Goal: Check status: Check status

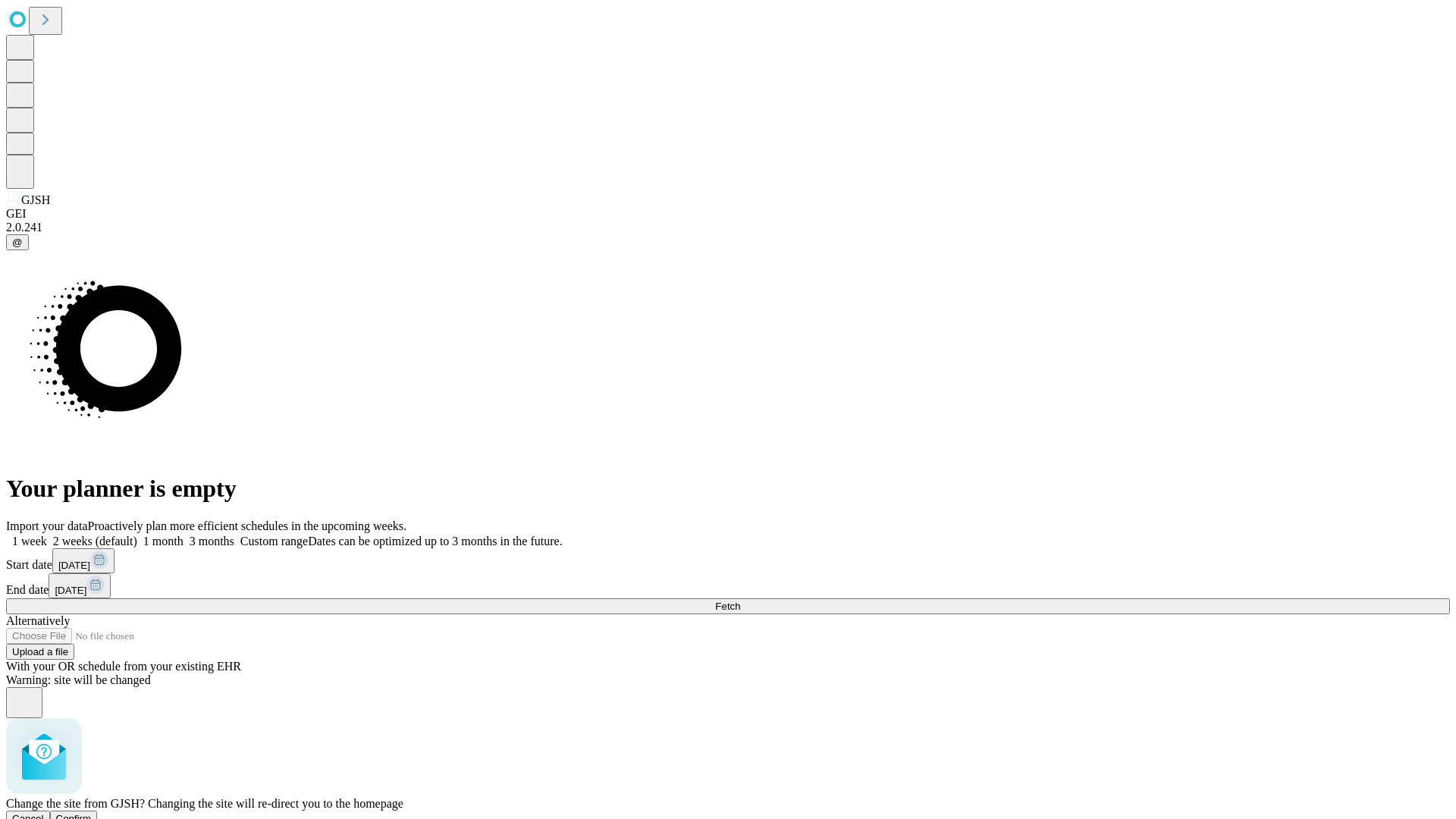
click at [92, 812] on span "Confirm" at bounding box center [74, 818] width 36 height 12
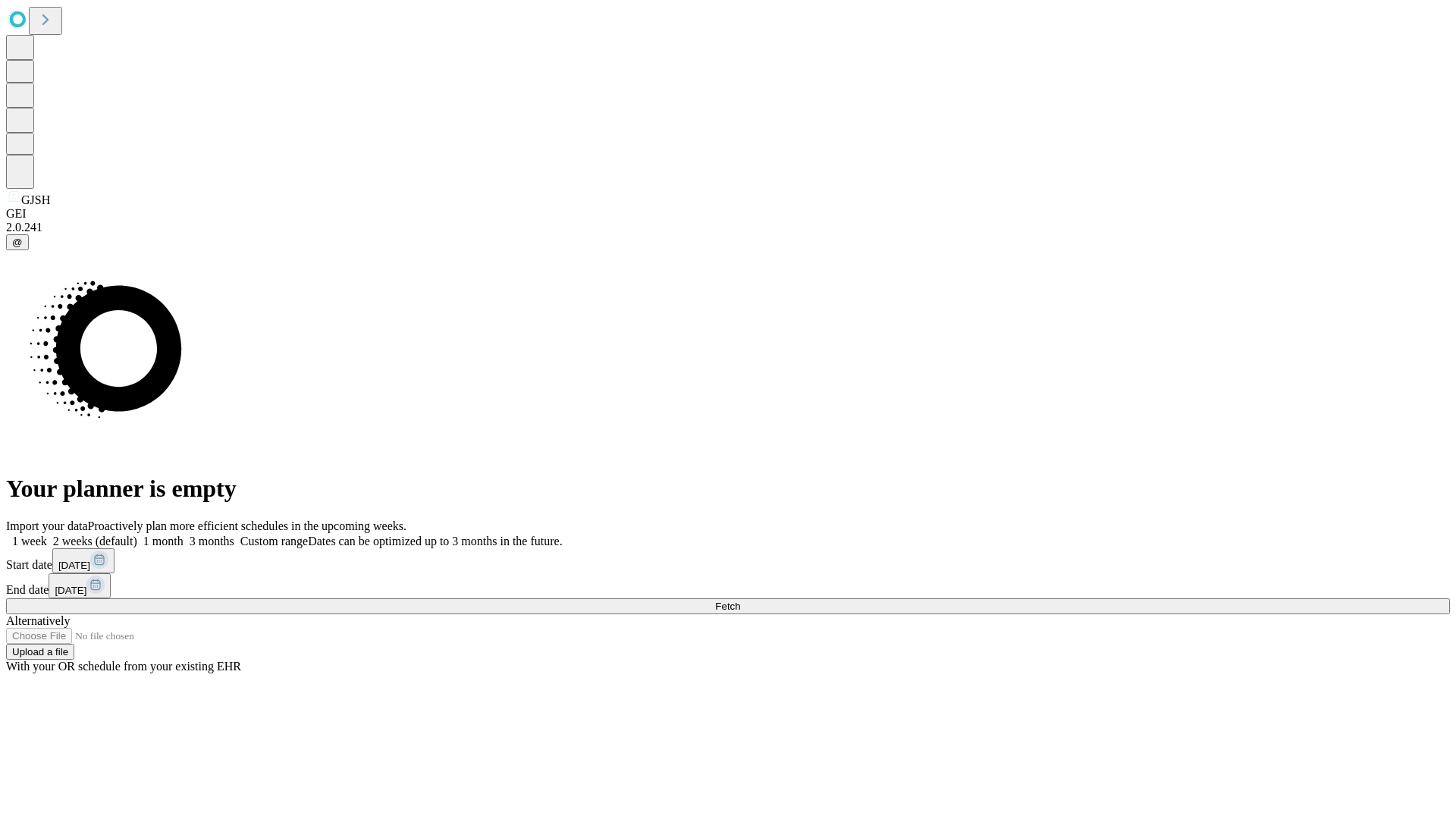
click at [183, 534] on label "1 month" at bounding box center [160, 540] width 46 height 13
click at [740, 600] on span "Fetch" at bounding box center [728, 606] width 25 height 12
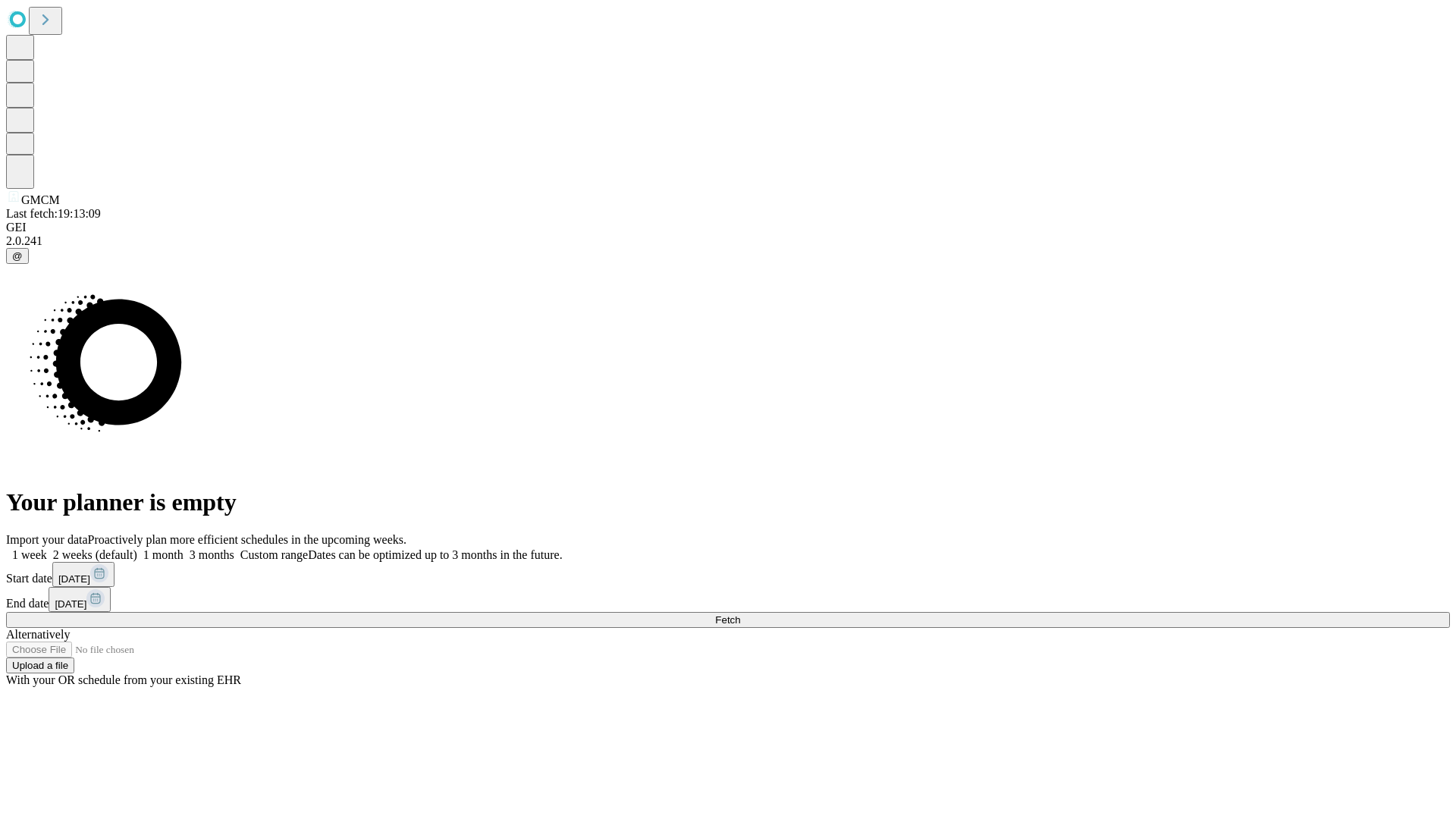
click at [183, 548] on label "1 month" at bounding box center [160, 554] width 46 height 13
click at [740, 614] on span "Fetch" at bounding box center [728, 620] width 25 height 12
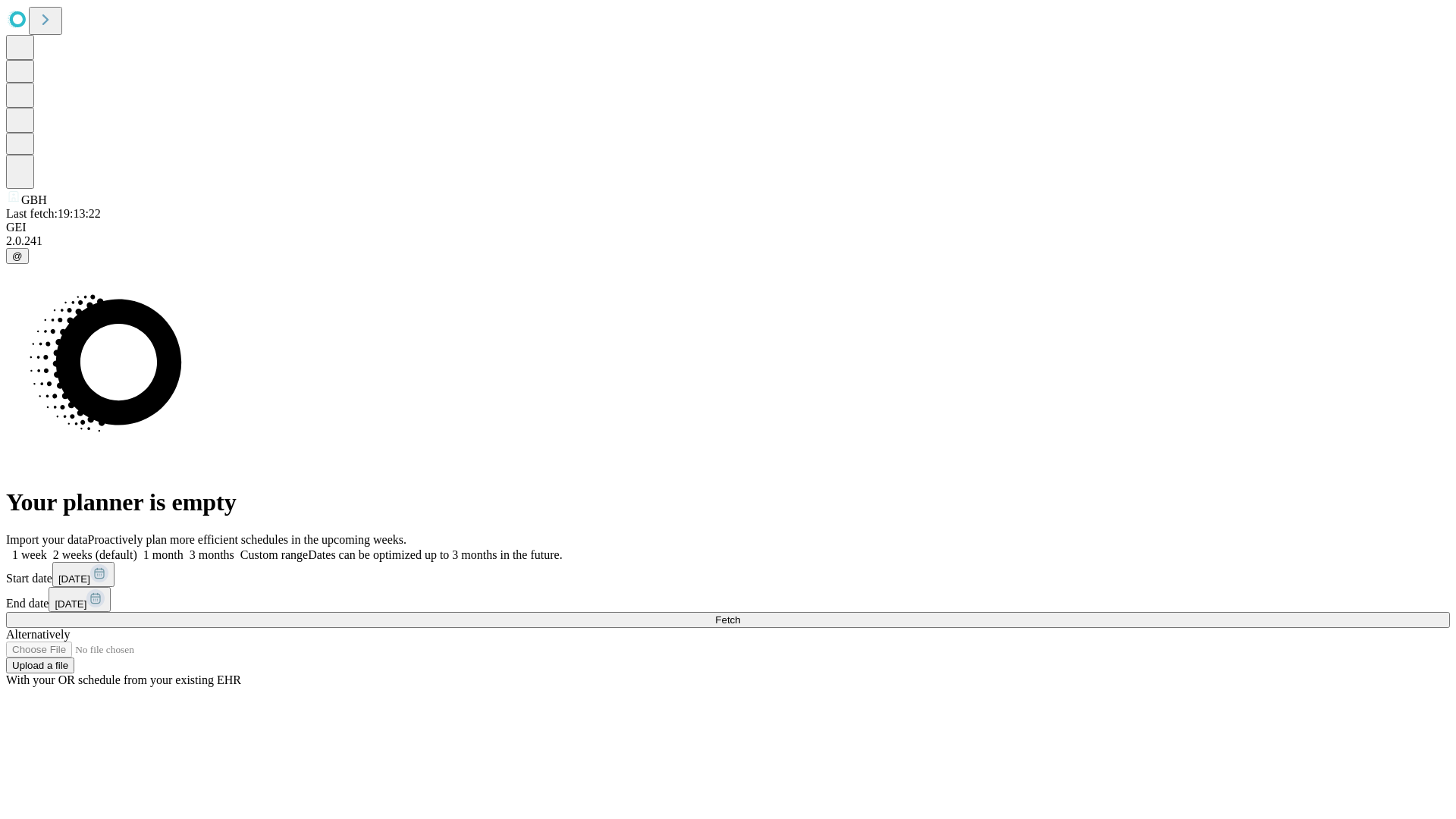
click at [183, 548] on label "1 month" at bounding box center [160, 554] width 46 height 13
click at [740, 614] on span "Fetch" at bounding box center [728, 620] width 25 height 12
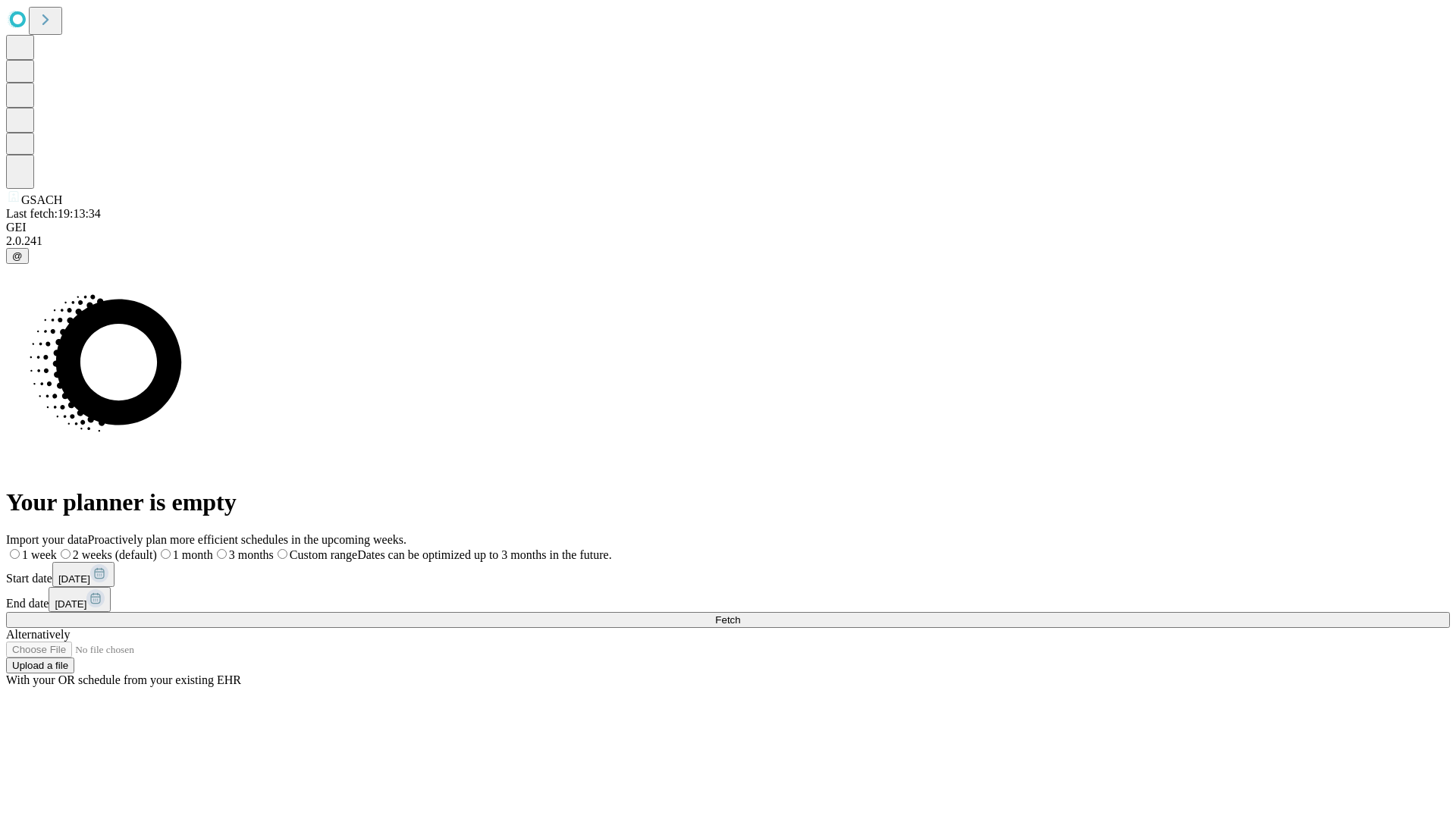
click at [213, 548] on label "1 month" at bounding box center [184, 554] width 56 height 13
click at [740, 614] on span "Fetch" at bounding box center [728, 620] width 25 height 12
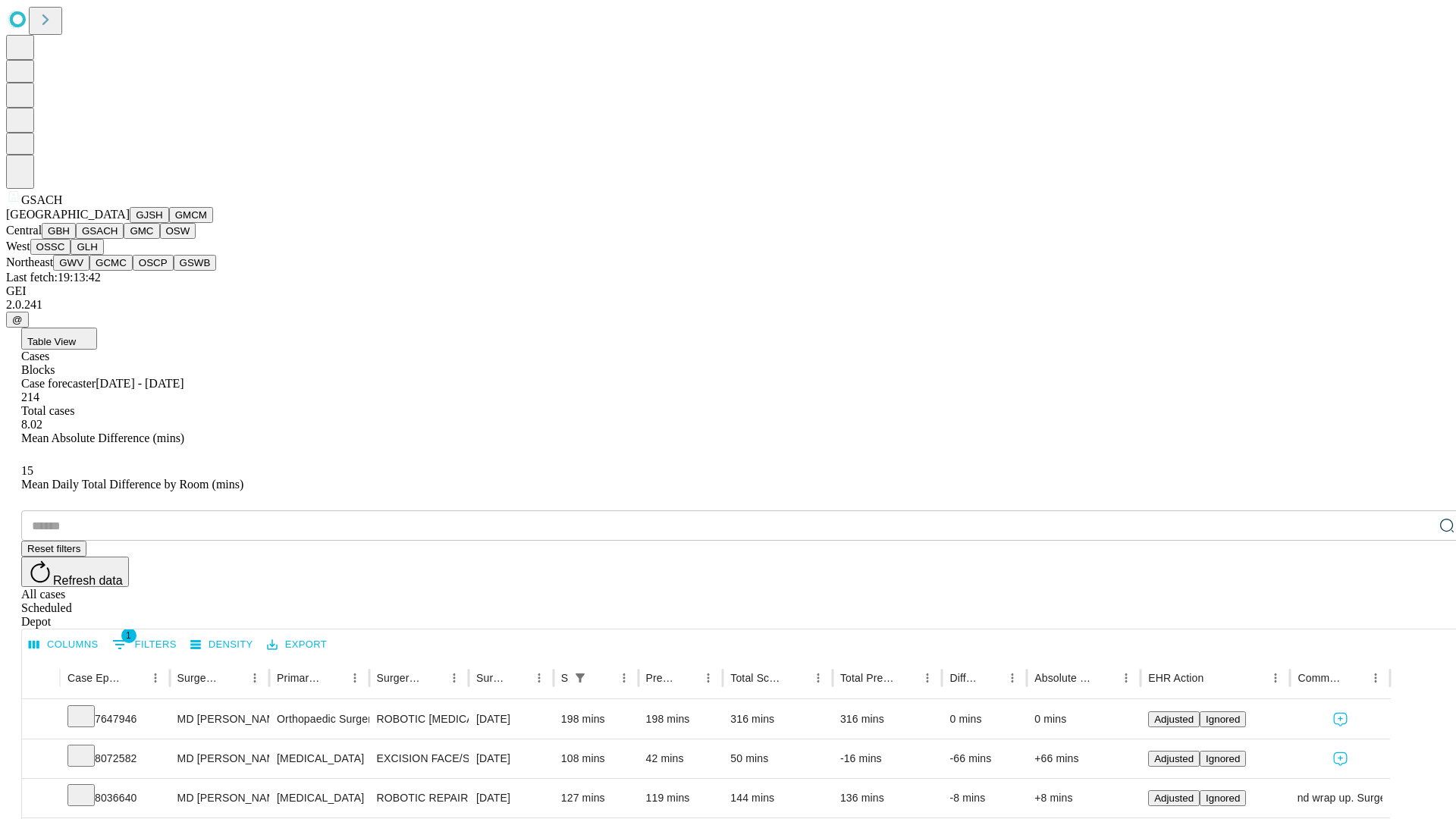
click at [124, 239] on button "GMC" at bounding box center [142, 230] width 36 height 16
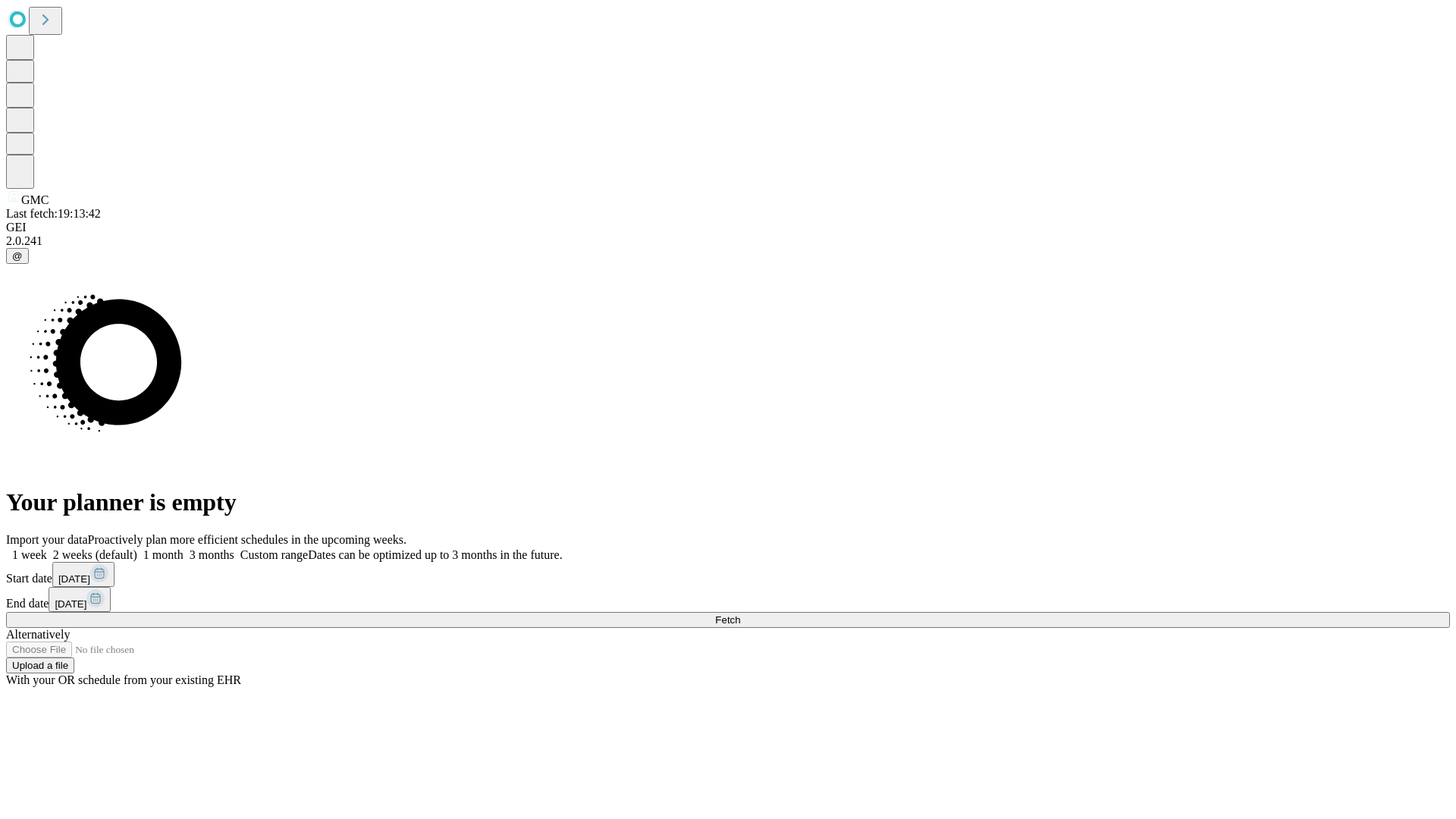
click at [183, 548] on label "1 month" at bounding box center [160, 554] width 46 height 13
click at [740, 614] on span "Fetch" at bounding box center [728, 620] width 25 height 12
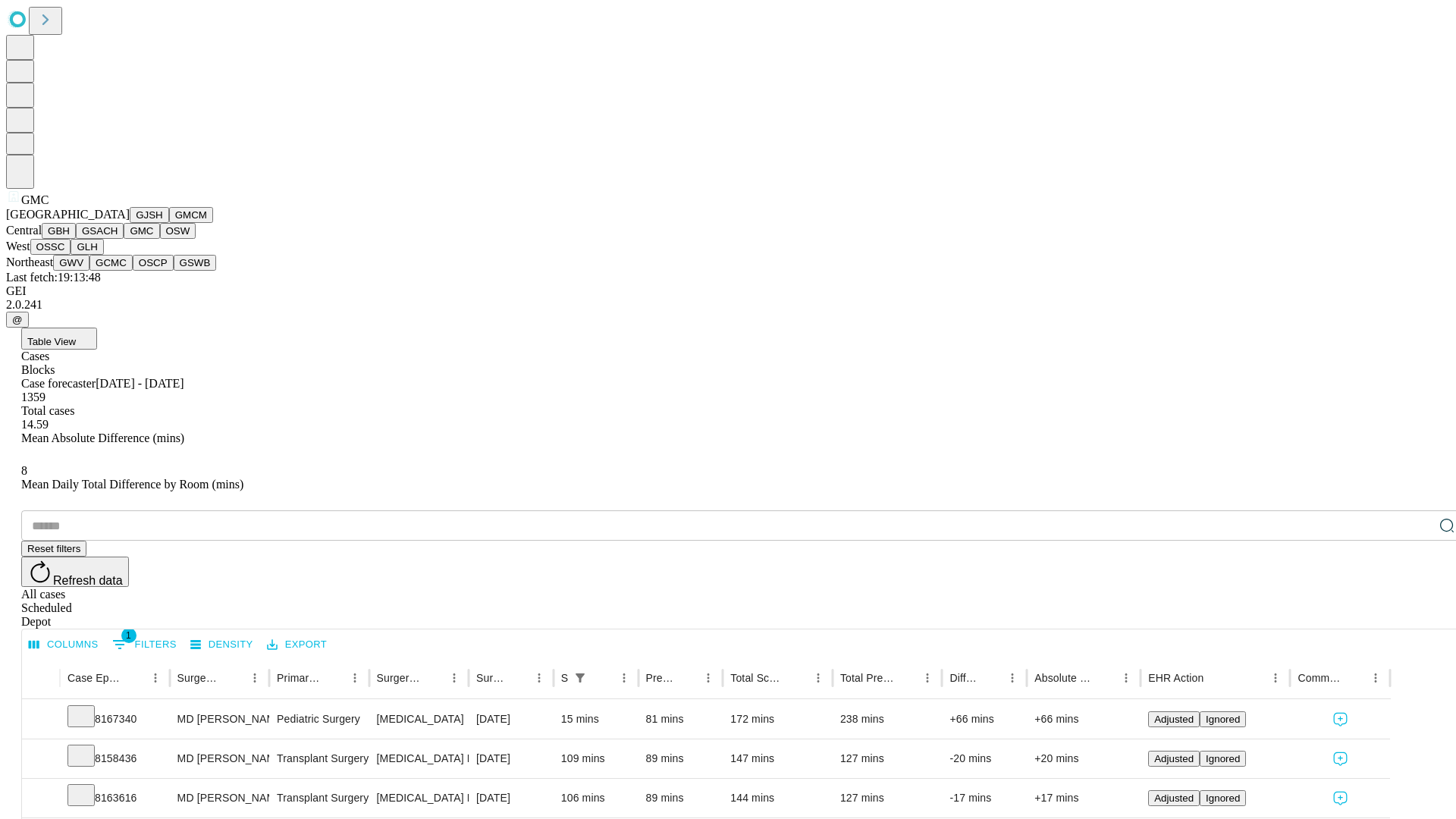
click at [160, 239] on button "OSW" at bounding box center [178, 230] width 36 height 16
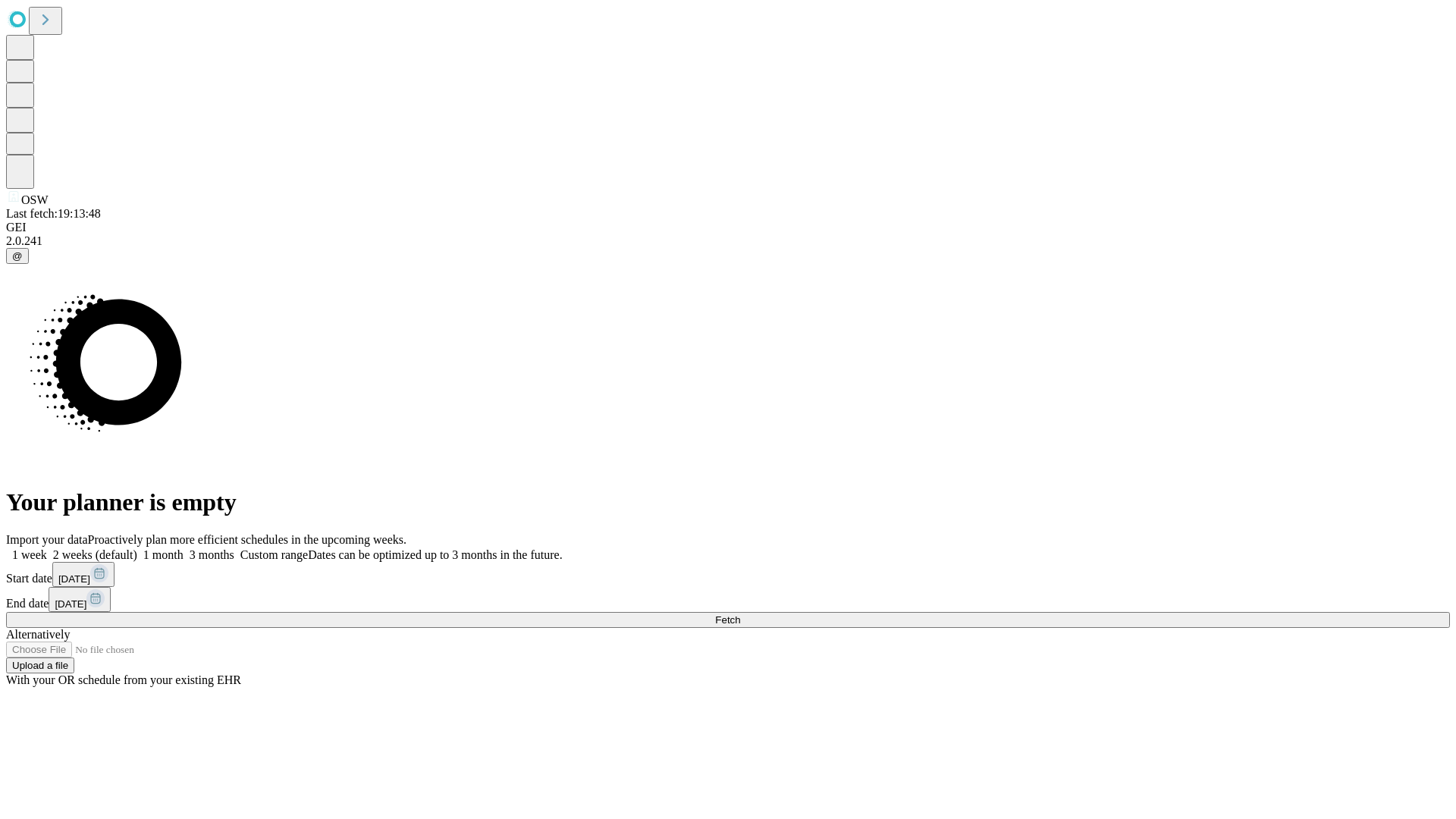
click at [183, 548] on label "1 month" at bounding box center [160, 554] width 46 height 13
click at [740, 614] on span "Fetch" at bounding box center [728, 620] width 25 height 12
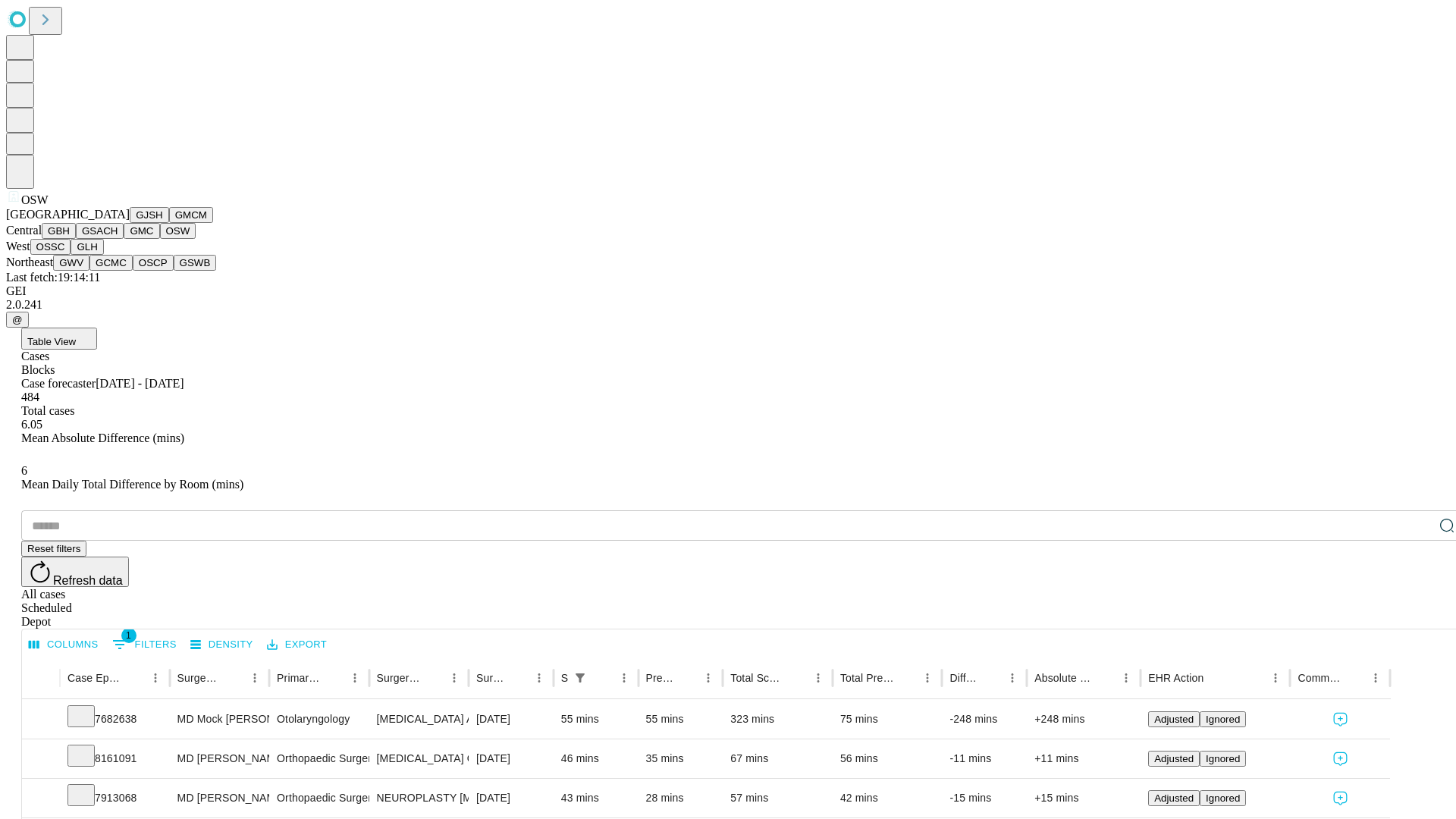
click at [71, 255] on button "OSSC" at bounding box center [50, 246] width 41 height 16
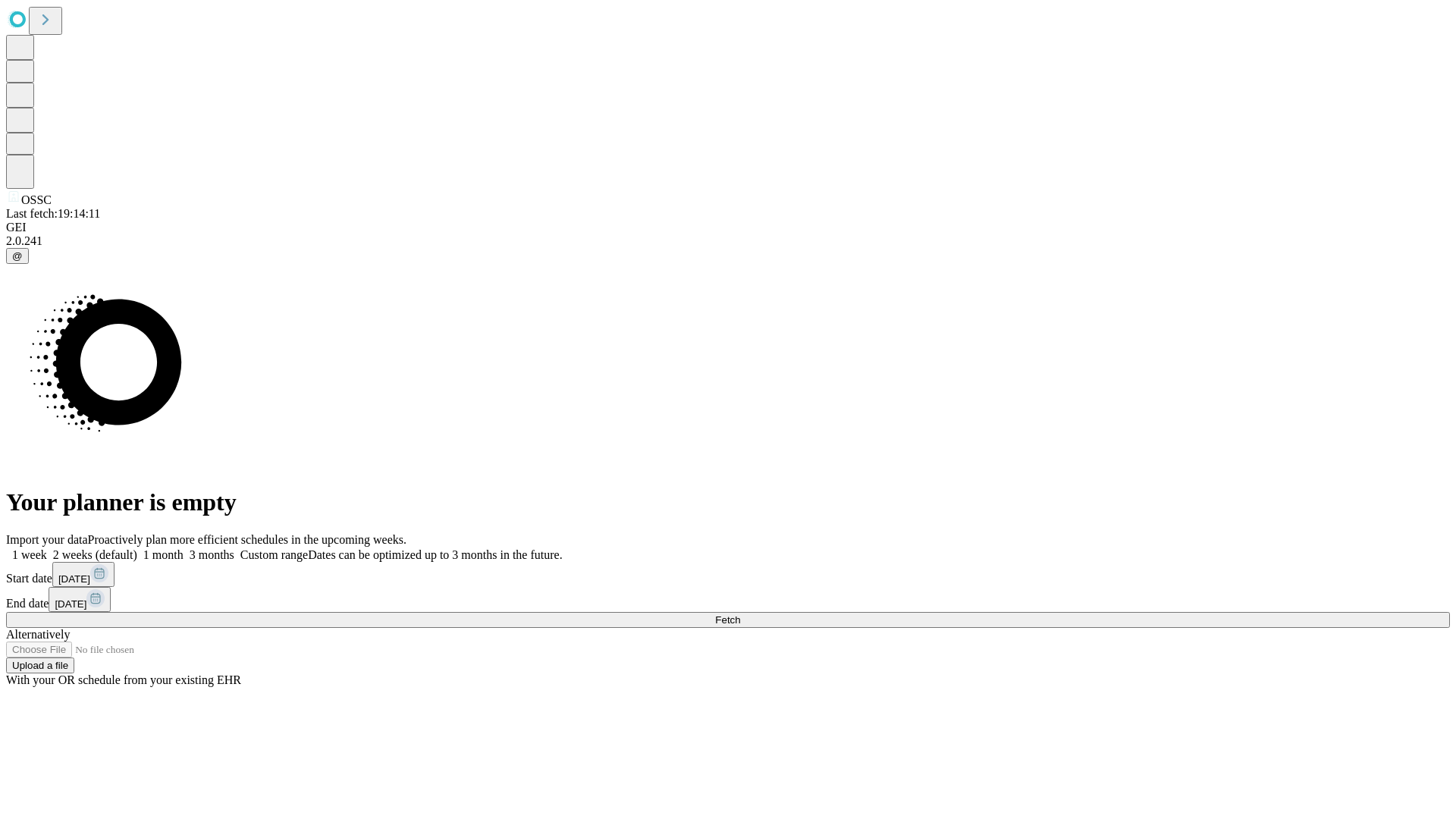
click at [183, 548] on label "1 month" at bounding box center [160, 554] width 46 height 13
click at [740, 614] on span "Fetch" at bounding box center [728, 620] width 25 height 12
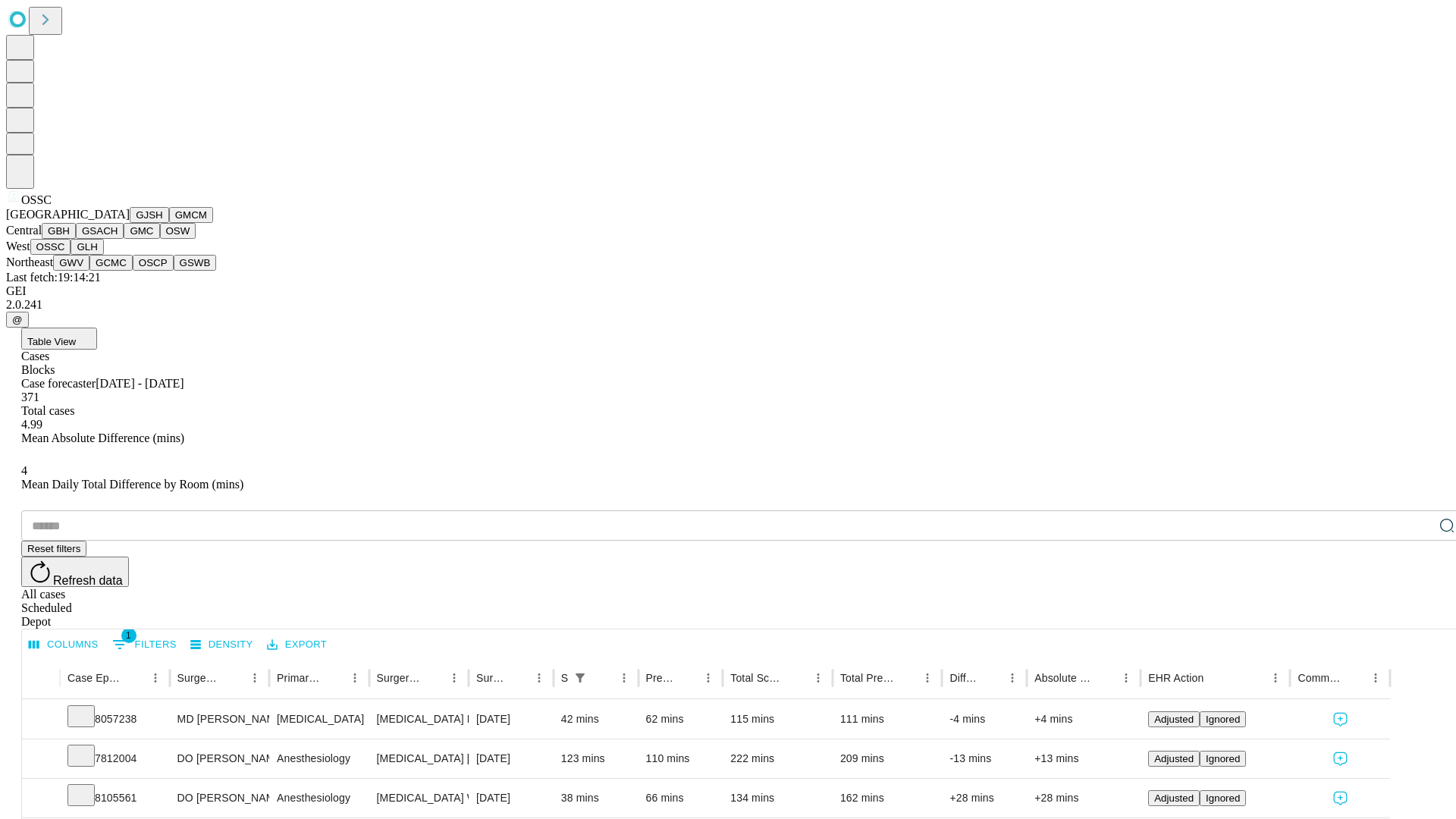
click at [103, 255] on button "GLH" at bounding box center [86, 246] width 33 height 16
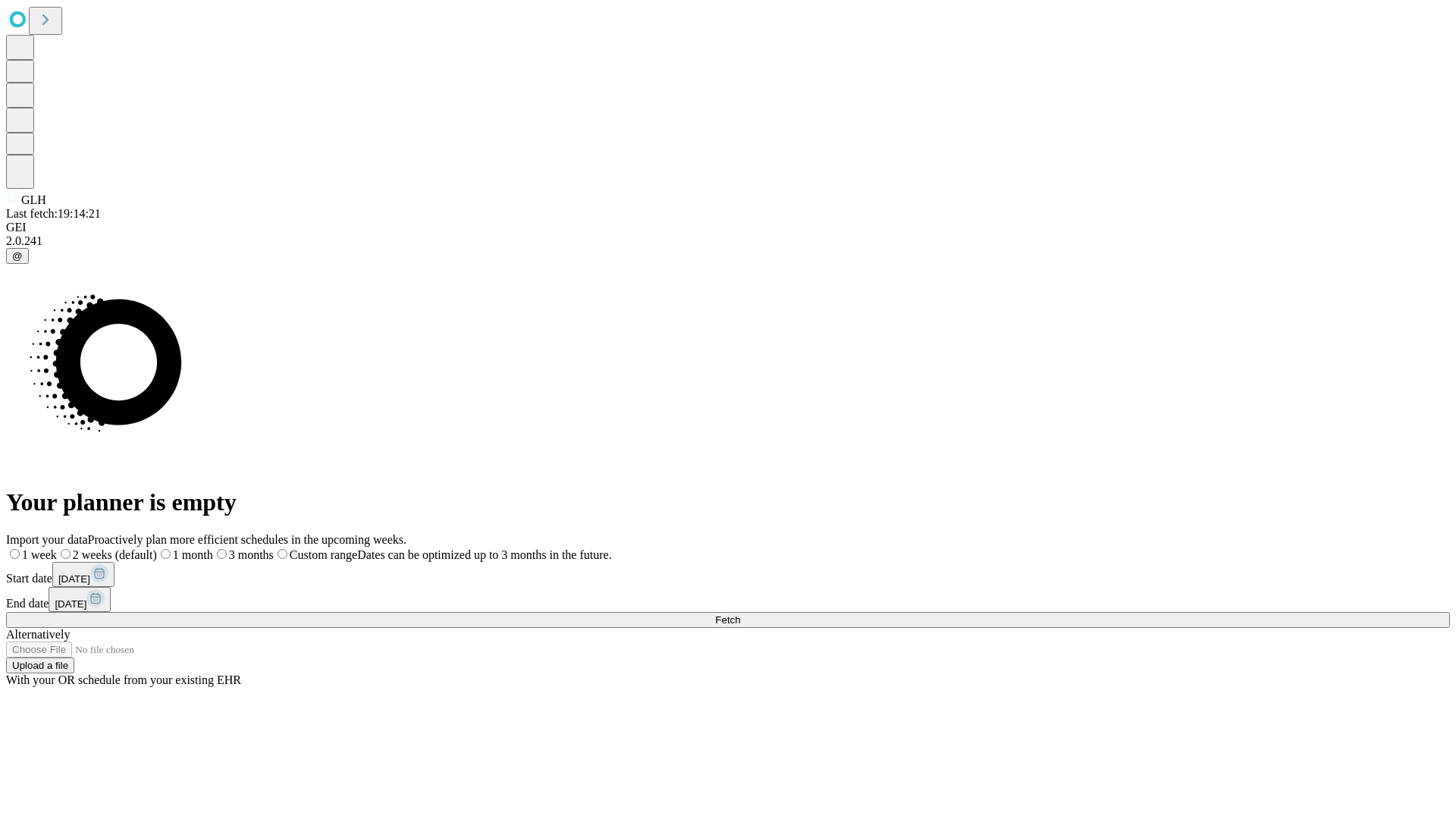
click at [213, 548] on label "1 month" at bounding box center [184, 554] width 56 height 13
click at [740, 614] on span "Fetch" at bounding box center [728, 620] width 25 height 12
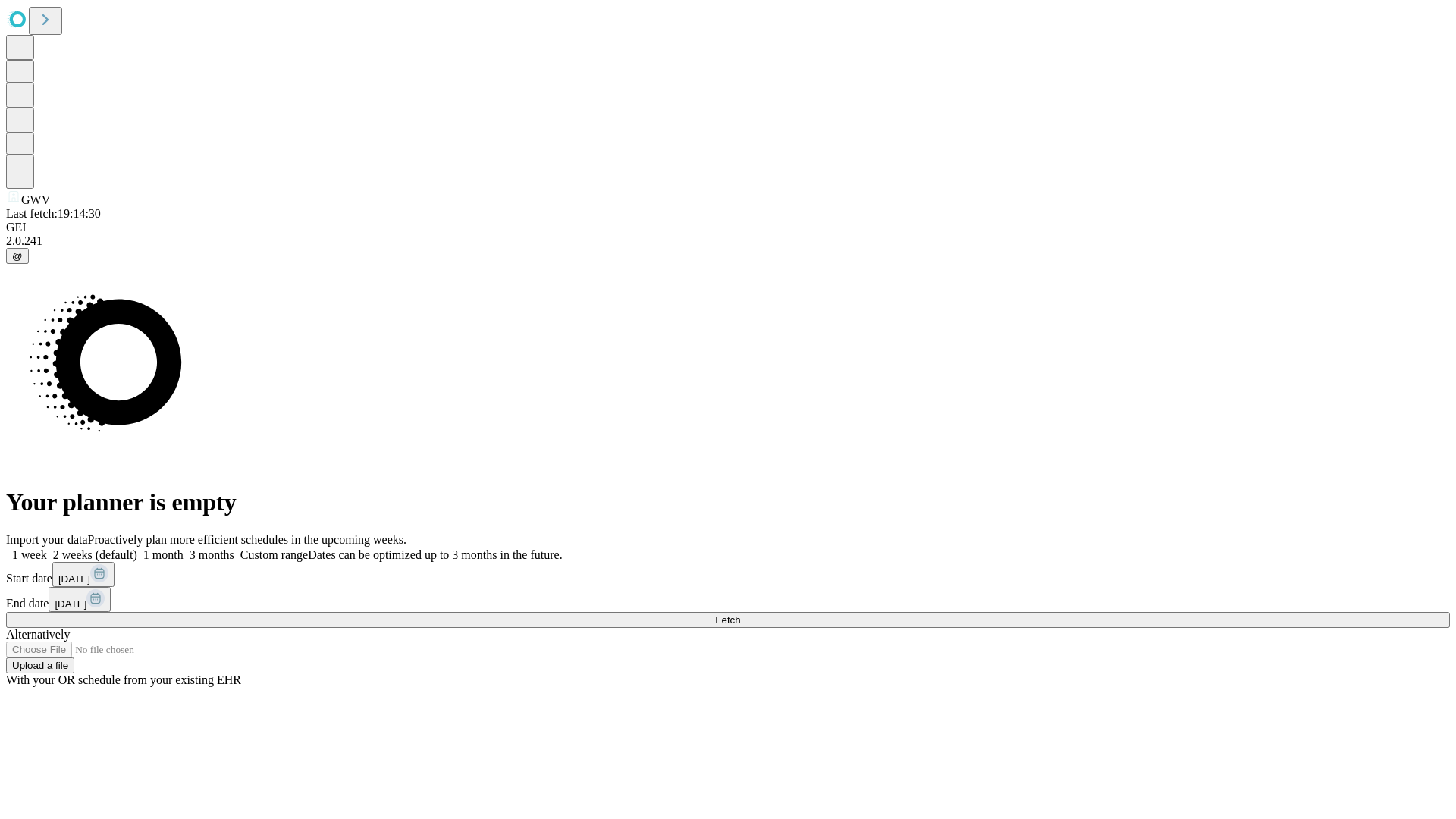
click at [183, 548] on label "1 month" at bounding box center [160, 554] width 46 height 13
click at [740, 614] on span "Fetch" at bounding box center [728, 620] width 25 height 12
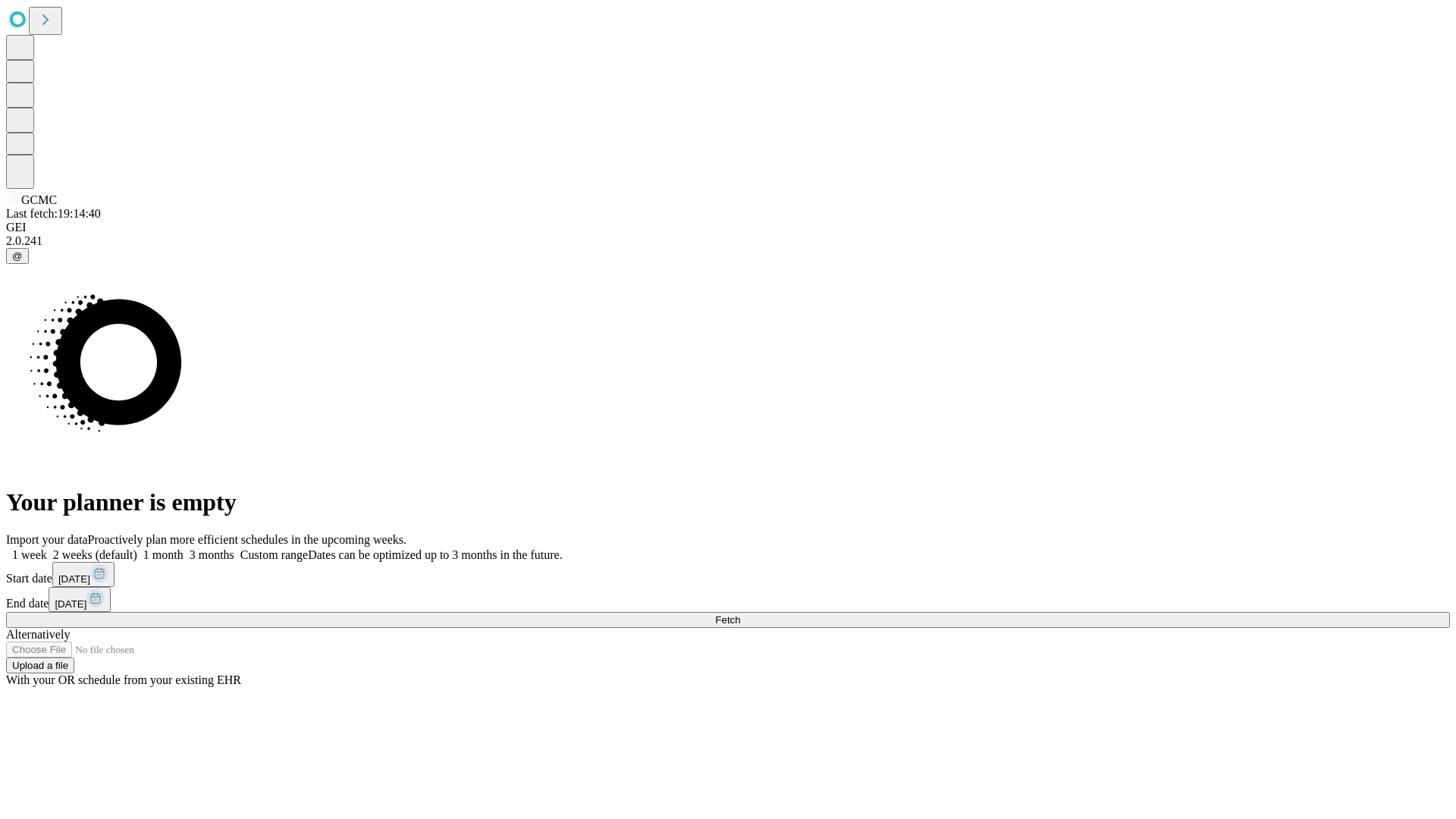
click at [740, 614] on span "Fetch" at bounding box center [728, 620] width 25 height 12
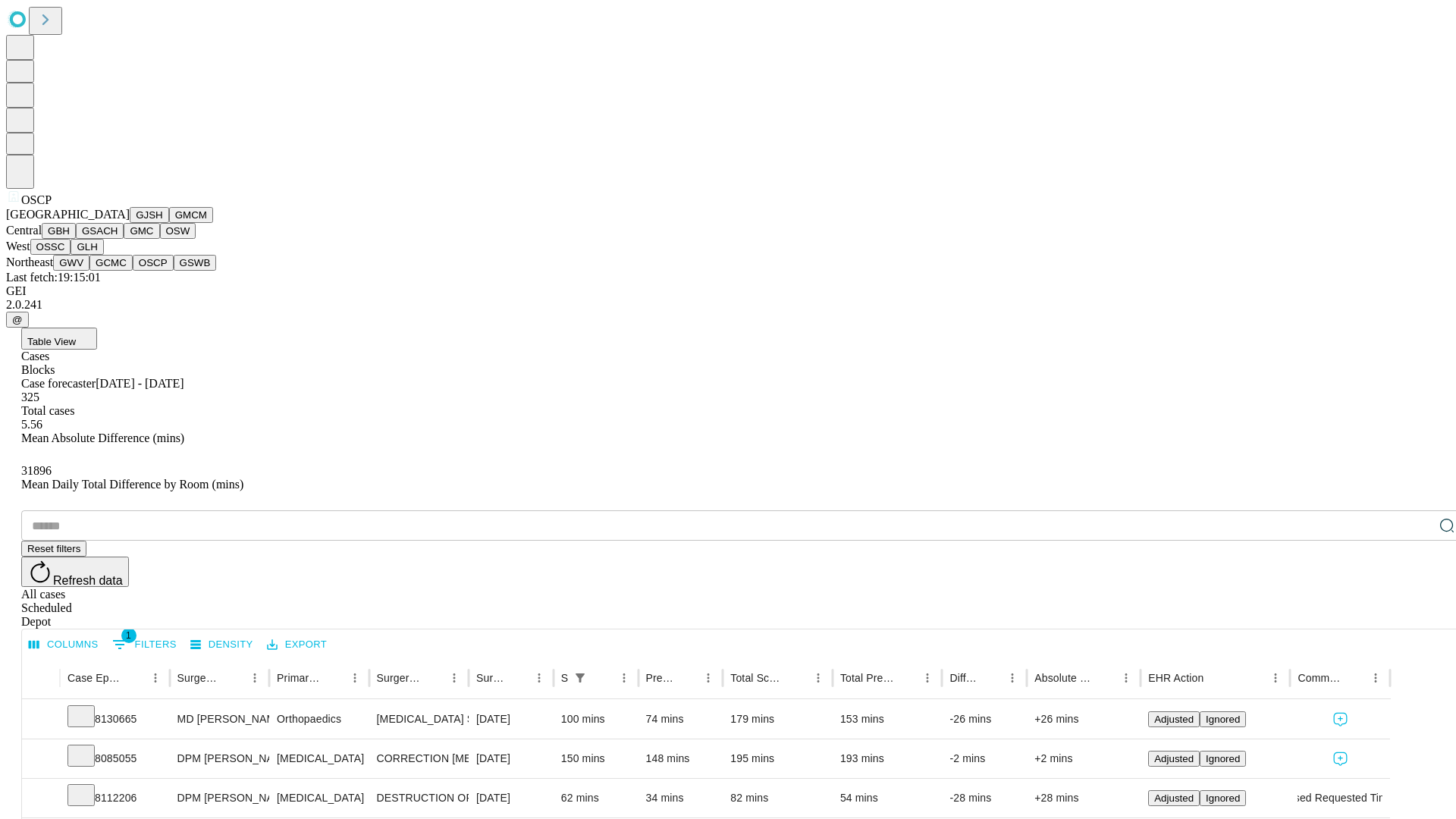
click at [173, 270] on button "GSWB" at bounding box center [195, 262] width 44 height 16
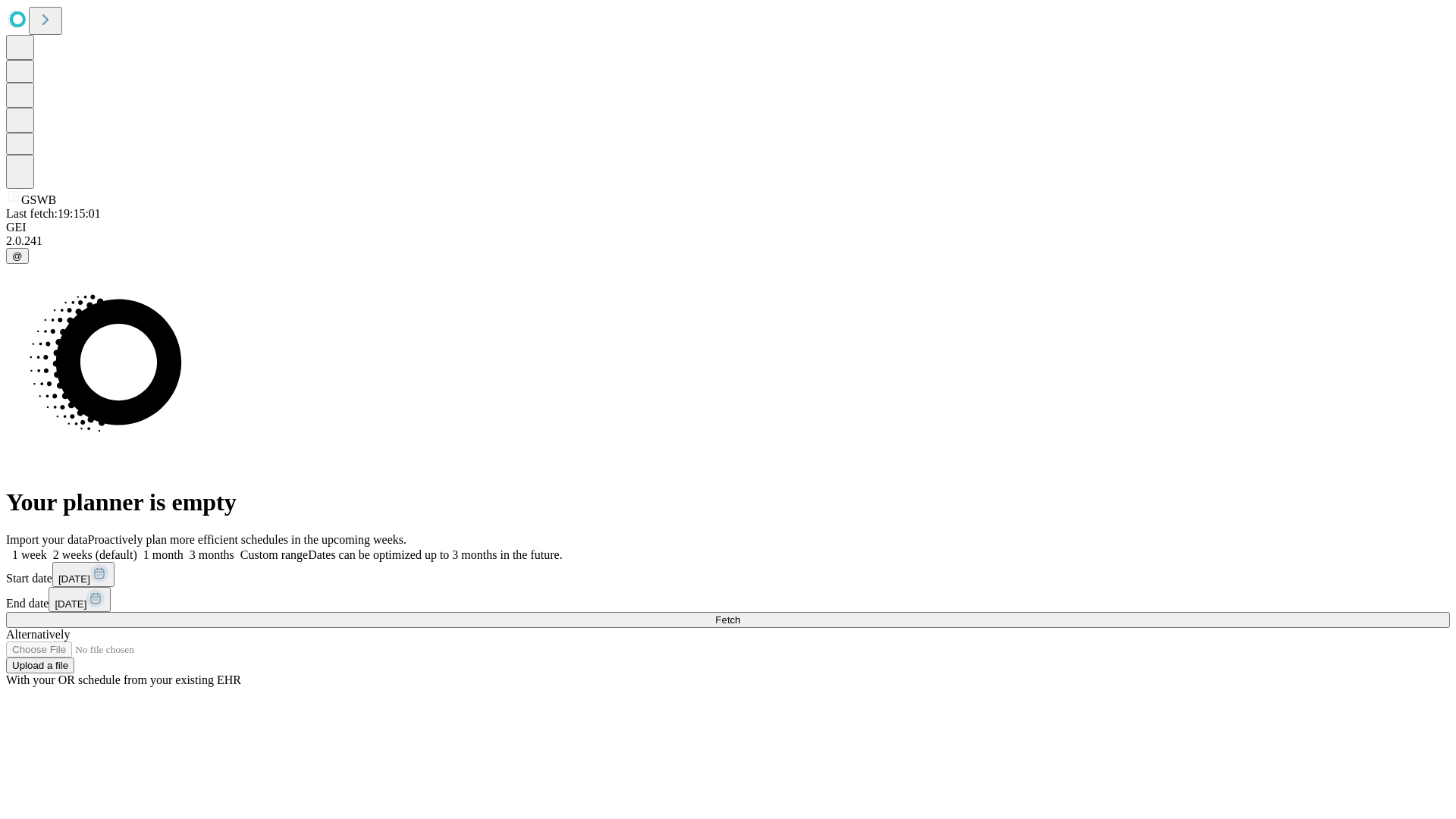
click at [183, 548] on label "1 month" at bounding box center [160, 554] width 46 height 13
click at [740, 614] on span "Fetch" at bounding box center [728, 620] width 25 height 12
